Goal: Task Accomplishment & Management: Use online tool/utility

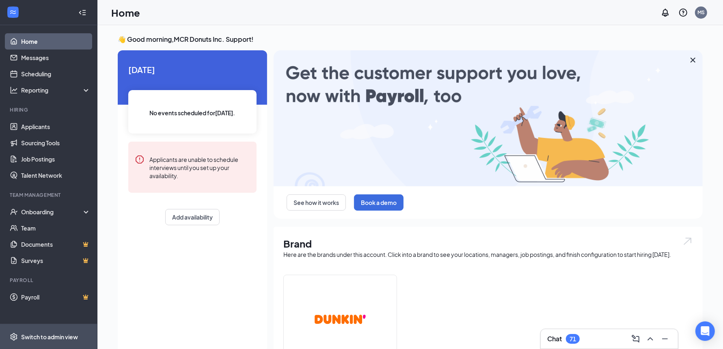
click at [49, 337] on div "Switch to admin view" at bounding box center [49, 337] width 57 height 8
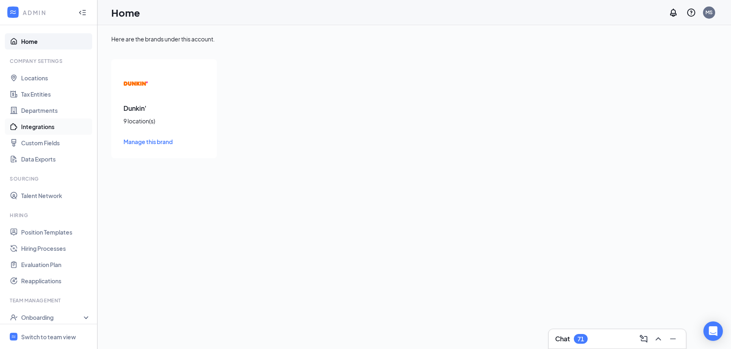
click at [36, 130] on link "Integrations" at bounding box center [55, 127] width 69 height 16
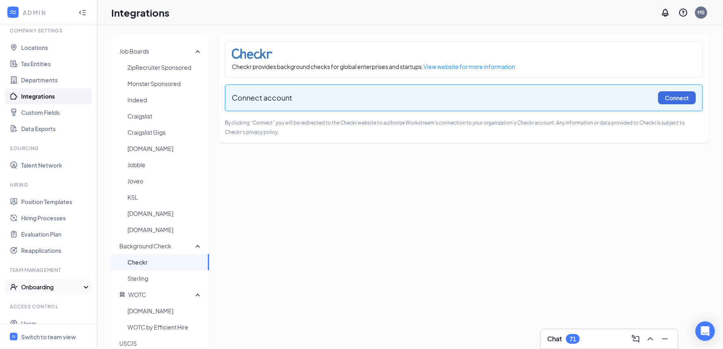
scroll to position [57, 0]
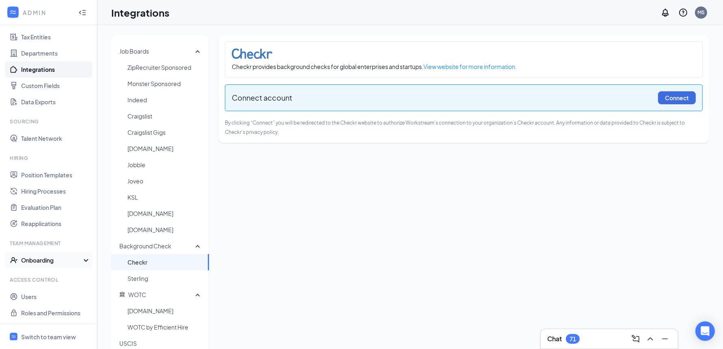
click at [47, 256] on div "Onboarding" at bounding box center [52, 260] width 63 height 8
click at [53, 276] on link "Onboarding Processes" at bounding box center [55, 276] width 69 height 16
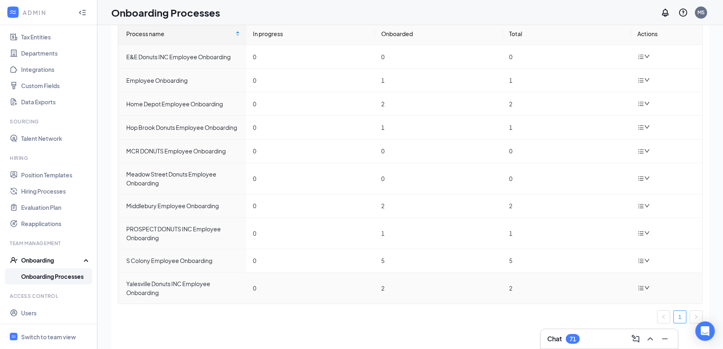
scroll to position [37, 0]
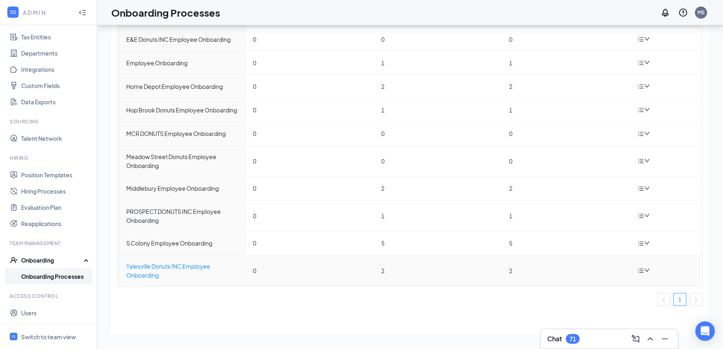
click at [164, 266] on div "Yalesville Donuts INC Employee Onboarding" at bounding box center [183, 271] width 114 height 18
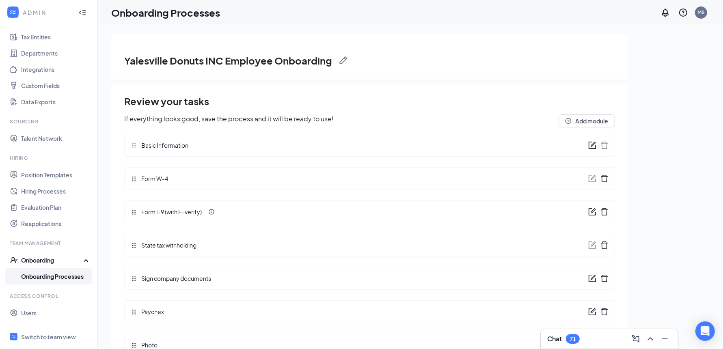
scroll to position [37, 0]
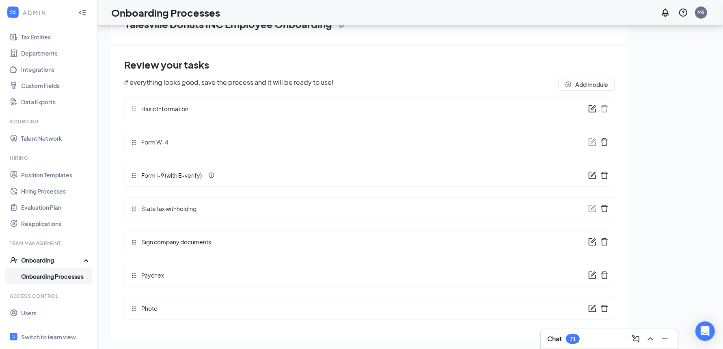
click at [41, 275] on link "Onboarding Processes" at bounding box center [55, 276] width 69 height 16
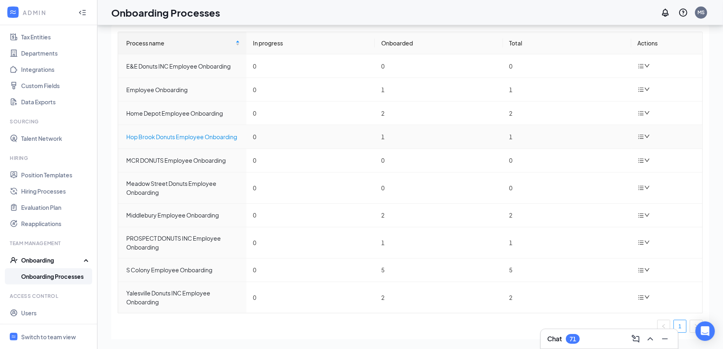
click at [190, 136] on div "Hop Brook Donuts Employee Onboarding" at bounding box center [183, 136] width 114 height 9
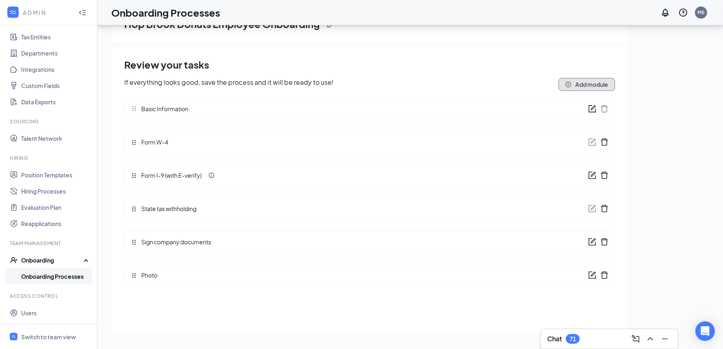
click at [583, 86] on button "Add module" at bounding box center [587, 84] width 56 height 13
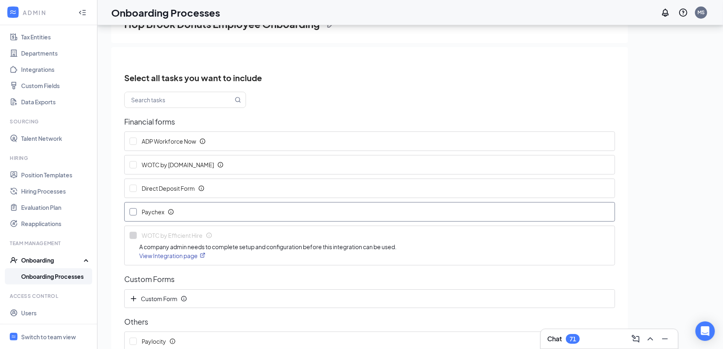
click at [132, 210] on input "Paychex" at bounding box center [132, 211] width 7 height 7
checkbox input "true"
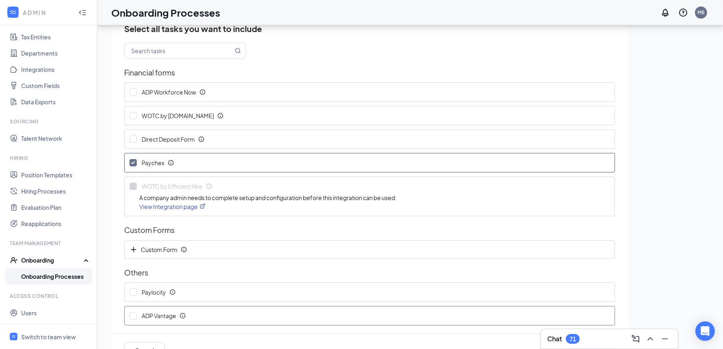
scroll to position [70, 0]
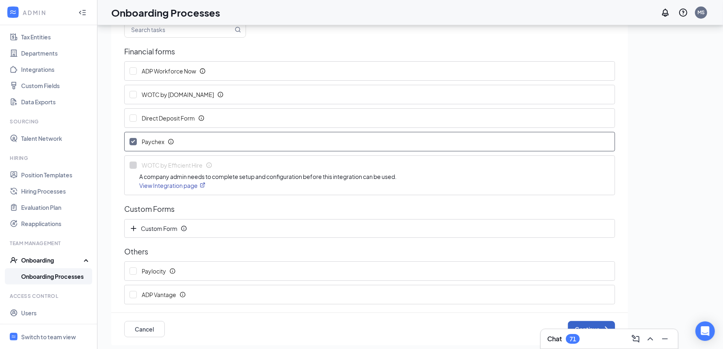
click at [589, 324] on button "Continue" at bounding box center [591, 329] width 47 height 16
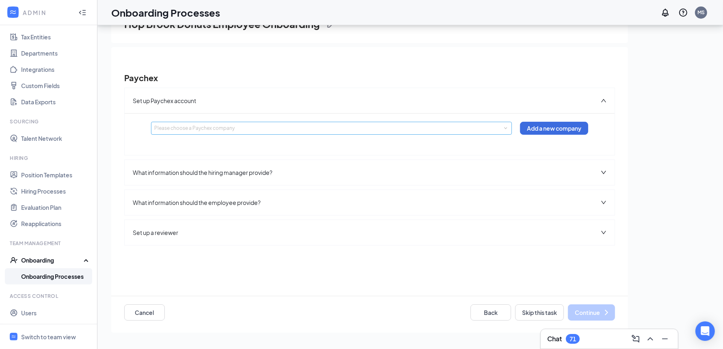
click at [477, 130] on div "Please choose a Paychex company" at bounding box center [329, 128] width 351 height 8
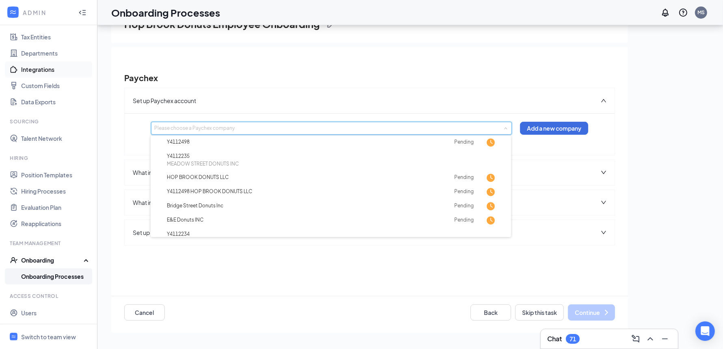
click at [34, 68] on link "Integrations" at bounding box center [55, 69] width 69 height 16
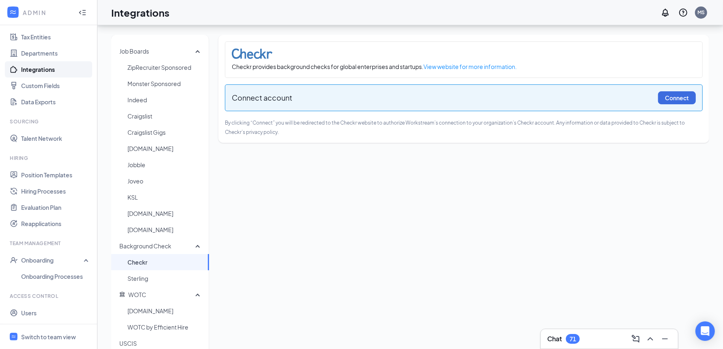
scroll to position [102, 0]
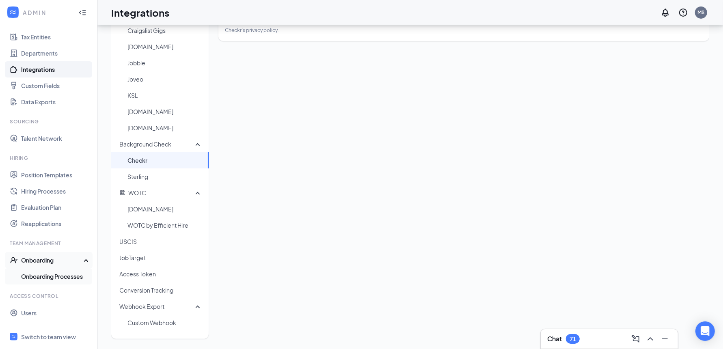
click at [47, 278] on link "Onboarding Processes" at bounding box center [55, 276] width 69 height 16
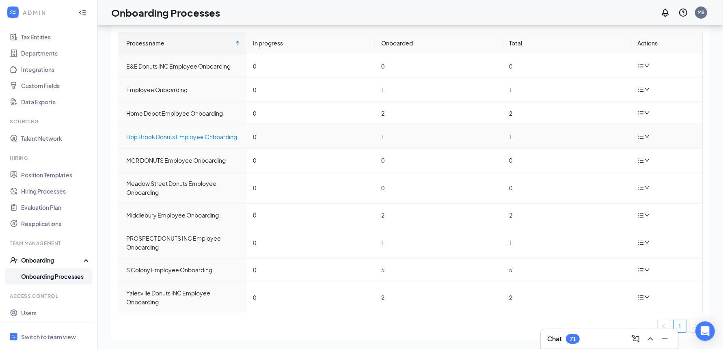
click at [154, 136] on div "Hop Brook Donuts Employee Onboarding" at bounding box center [183, 136] width 114 height 9
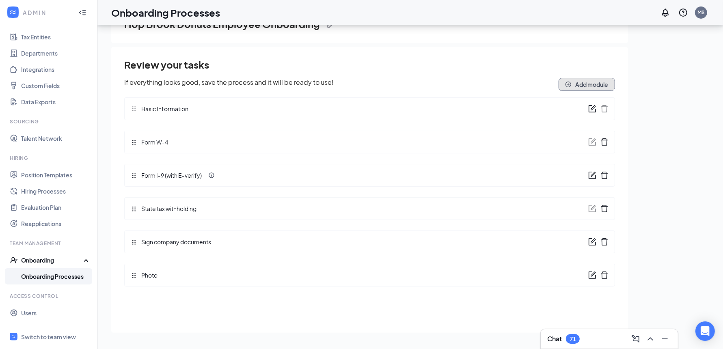
click at [588, 85] on button "Add module" at bounding box center [587, 84] width 56 height 13
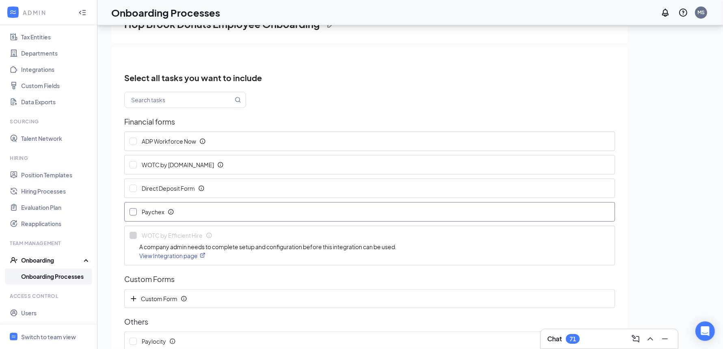
click at [135, 212] on input "Paychex" at bounding box center [132, 211] width 7 height 7
checkbox input "true"
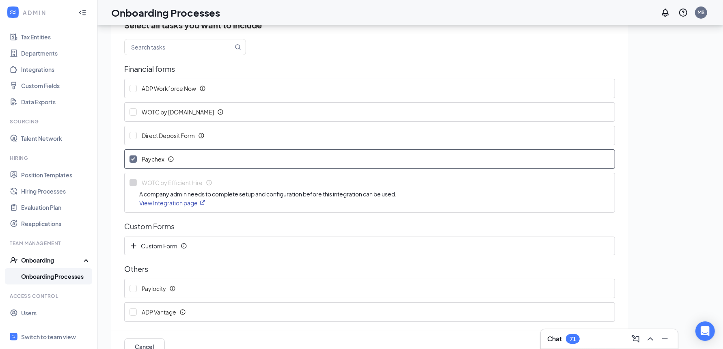
scroll to position [70, 0]
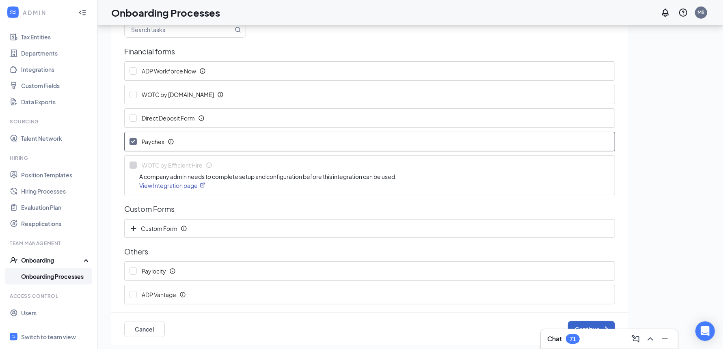
click at [584, 324] on button "Continue" at bounding box center [591, 329] width 47 height 16
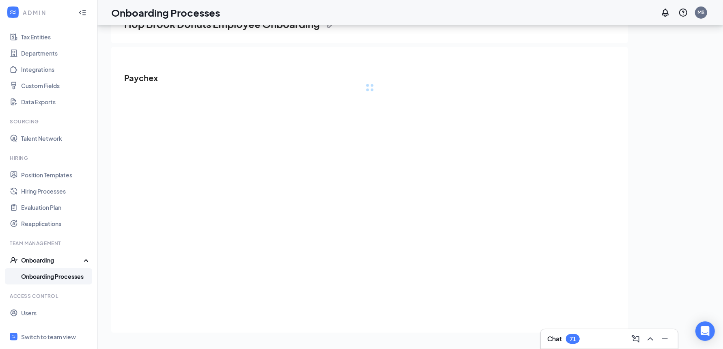
scroll to position [0, 0]
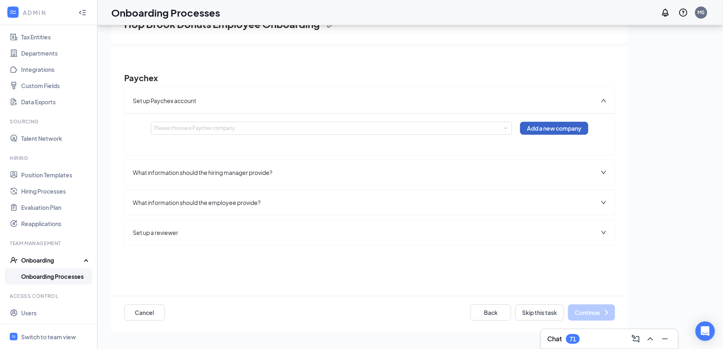
click at [550, 127] on button "Add a new company" at bounding box center [554, 128] width 68 height 13
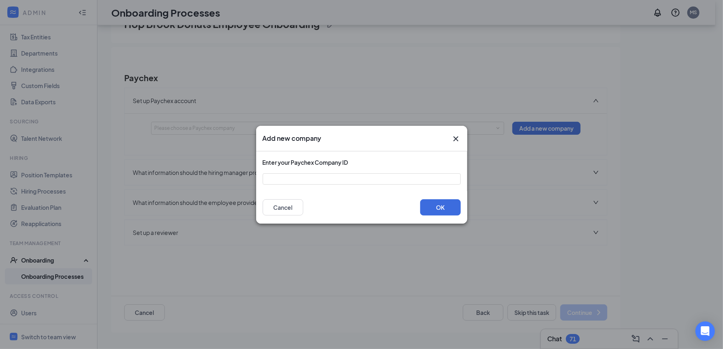
click at [456, 139] on icon "Cross" at bounding box center [455, 138] width 5 height 5
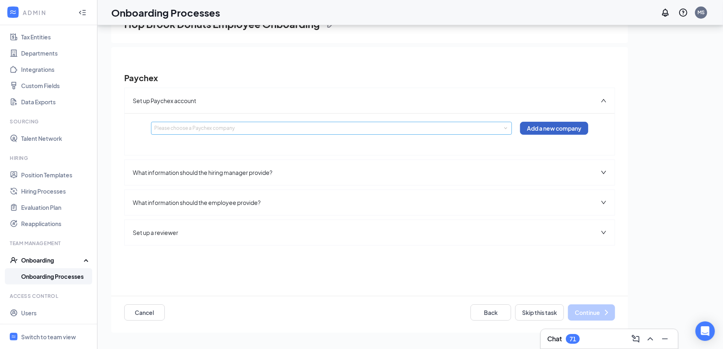
click at [423, 130] on div "Please choose a Paychex company" at bounding box center [329, 128] width 351 height 8
click at [56, 276] on link "Onboarding Processes" at bounding box center [55, 276] width 69 height 16
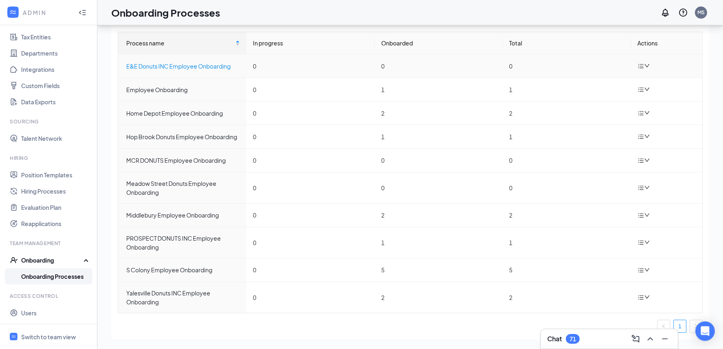
click at [164, 67] on div "E&E Donuts INC Employee Onboarding" at bounding box center [183, 66] width 114 height 9
